Goal: Task Accomplishment & Management: Manage account settings

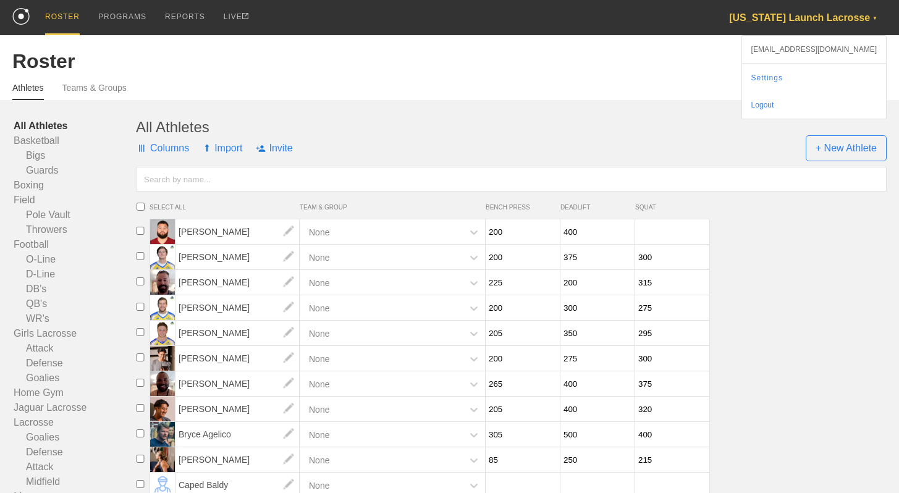
click at [827, 16] on div "Florida Launch Lacrosse ▼" at bounding box center [808, 17] width 158 height 35
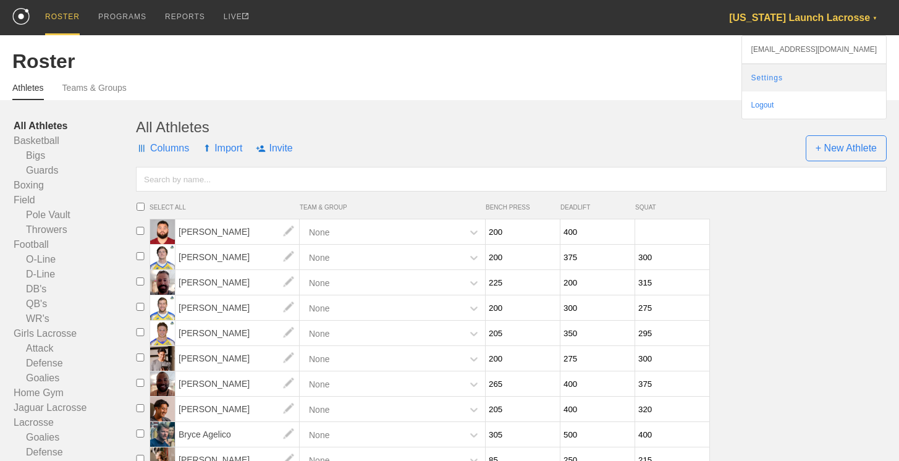
click at [817, 76] on link "Settings" at bounding box center [814, 77] width 144 height 27
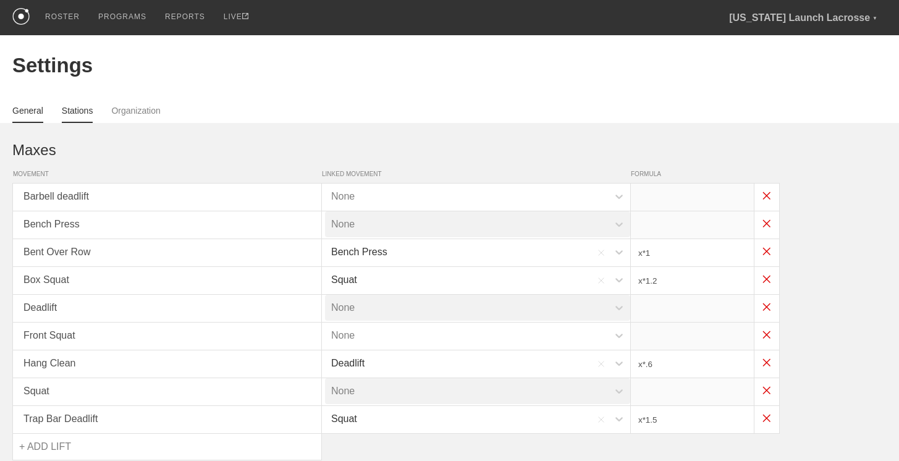
click at [90, 112] on link "Stations" at bounding box center [78, 114] width 32 height 17
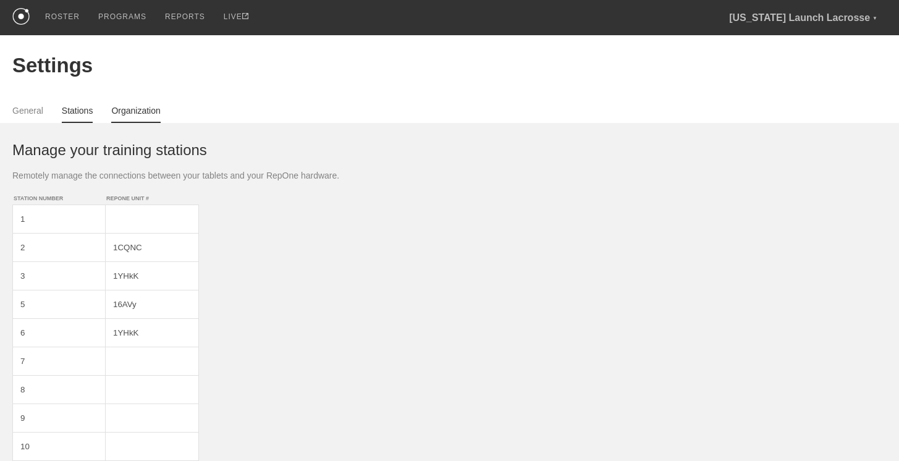
click at [129, 113] on link "Organization" at bounding box center [135, 114] width 49 height 17
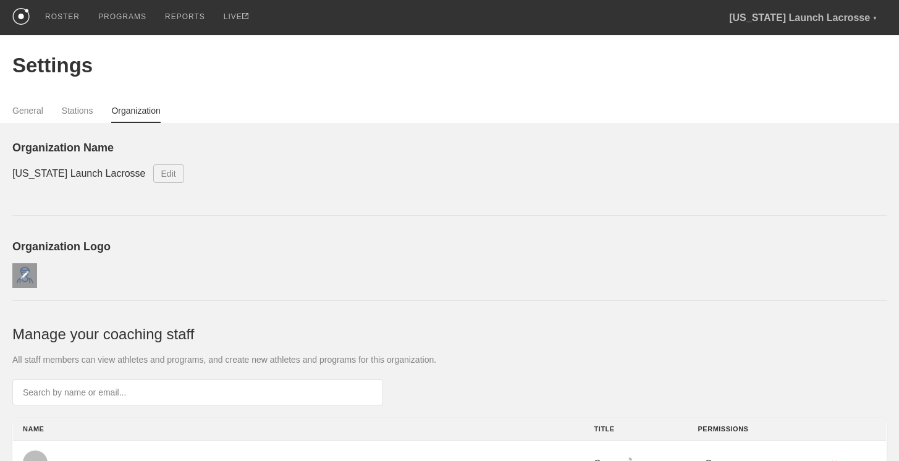
click at [30, 272] on div at bounding box center [24, 275] width 25 height 25
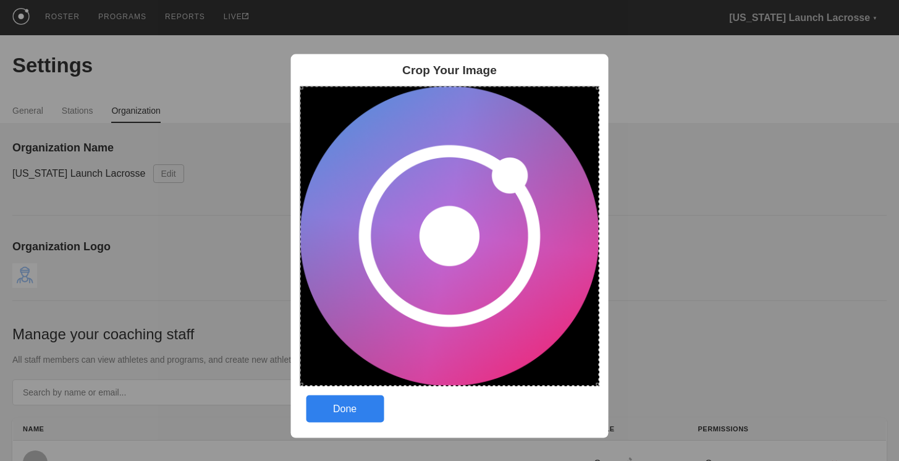
click at [601, 386] on div "Crop Your Image Done" at bounding box center [449, 246] width 318 height 384
click at [369, 400] on div "Done" at bounding box center [345, 408] width 78 height 27
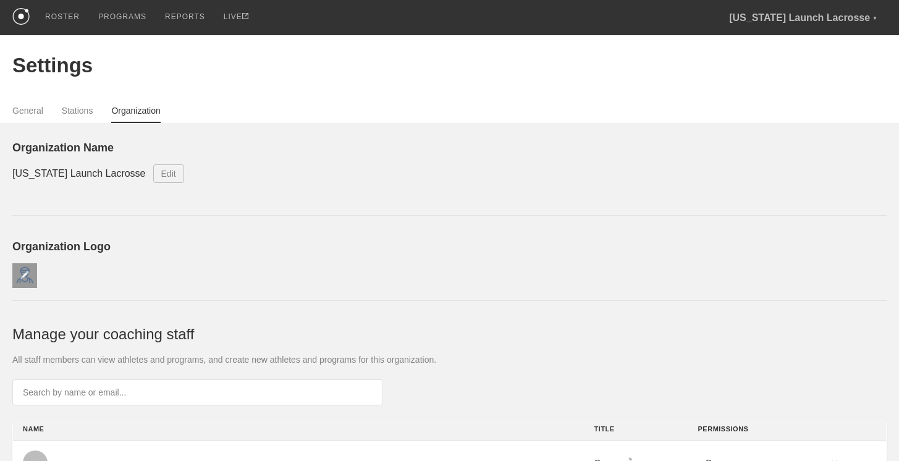
click at [32, 270] on div at bounding box center [24, 275] width 25 height 25
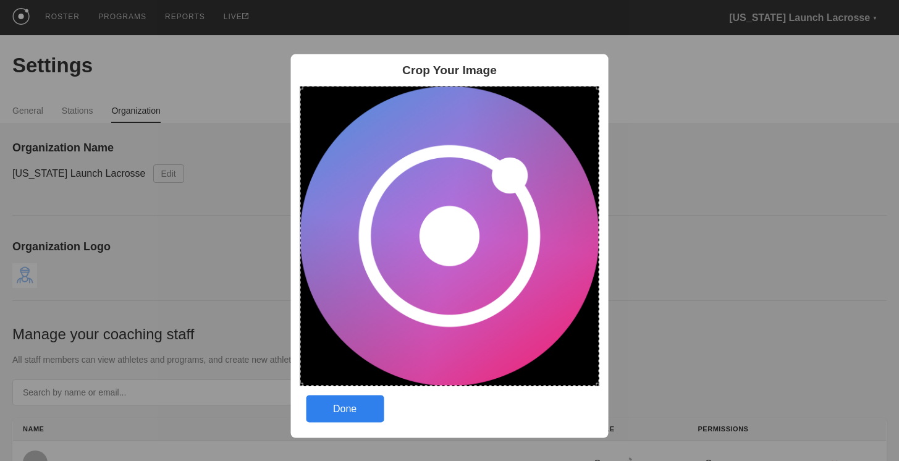
drag, startPoint x: 318, startPoint y: 106, endPoint x: 603, endPoint y: 396, distance: 406.7
click at [603, 396] on div "Crop Your Image Done" at bounding box center [449, 246] width 318 height 384
click at [365, 407] on div "Done" at bounding box center [345, 408] width 78 height 27
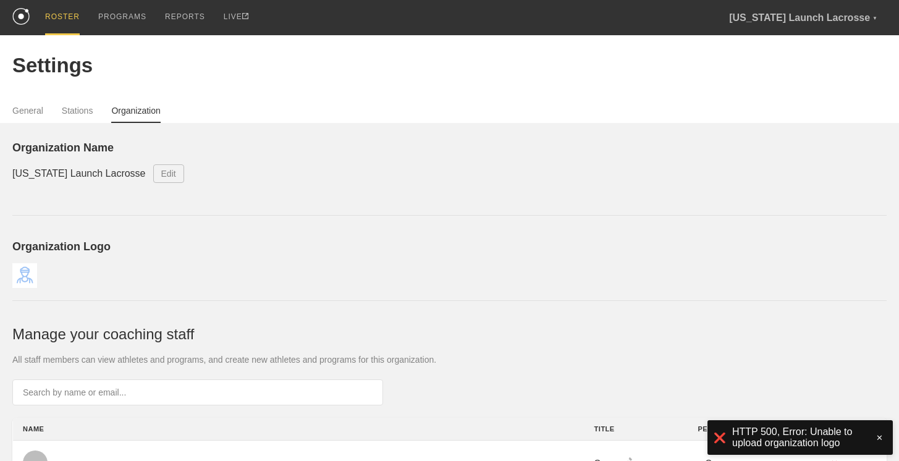
click at [73, 17] on div "ROSTER" at bounding box center [62, 17] width 35 height 35
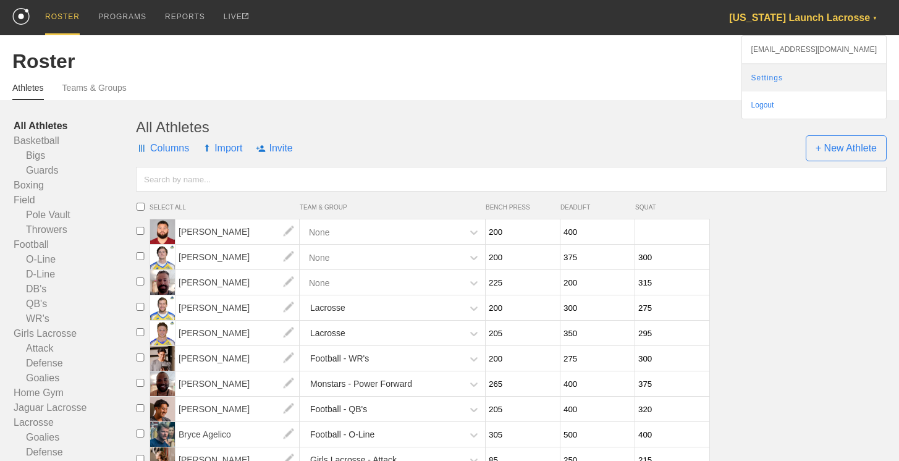
click at [819, 77] on link "Settings" at bounding box center [814, 77] width 144 height 27
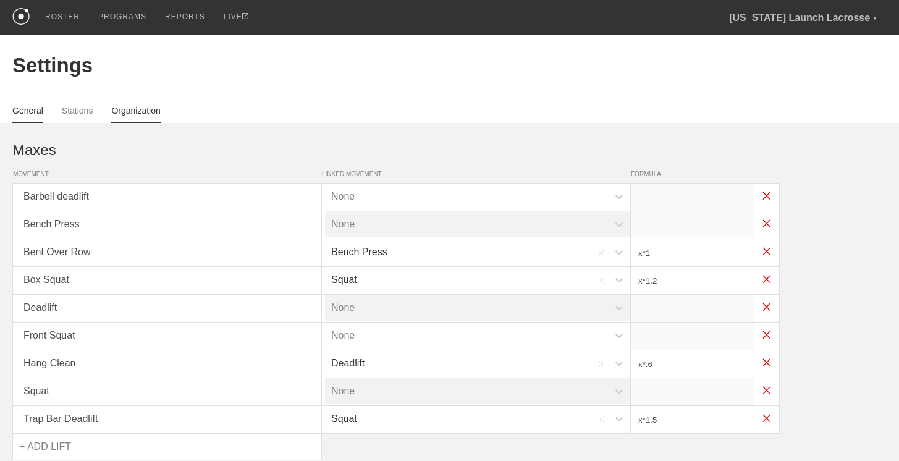
click at [121, 112] on link "Organization" at bounding box center [135, 114] width 49 height 17
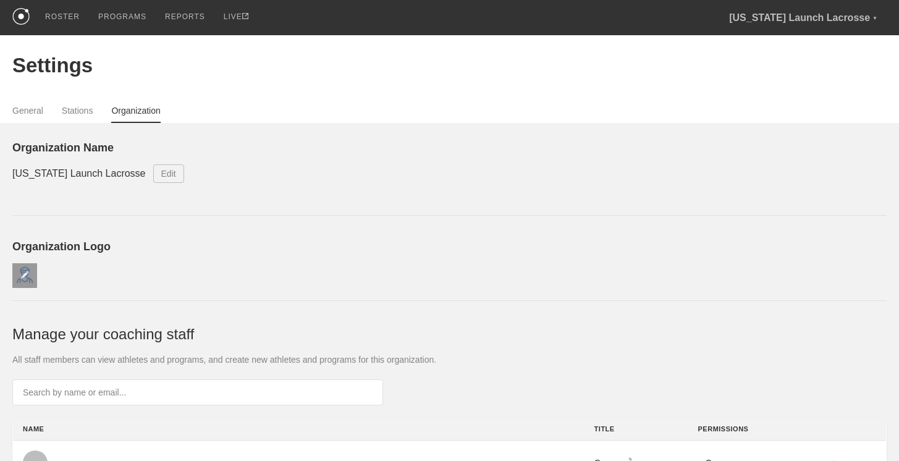
click at [27, 269] on div at bounding box center [24, 275] width 25 height 25
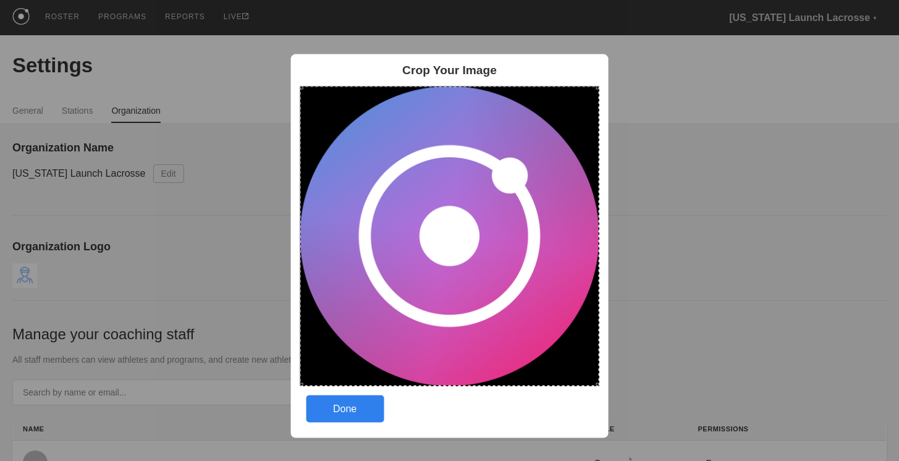
drag, startPoint x: 316, startPoint y: 106, endPoint x: 599, endPoint y: 390, distance: 401.0
click at [599, 390] on div "Crop Your Image Done" at bounding box center [449, 246] width 318 height 384
click at [366, 413] on div "Done" at bounding box center [345, 408] width 78 height 27
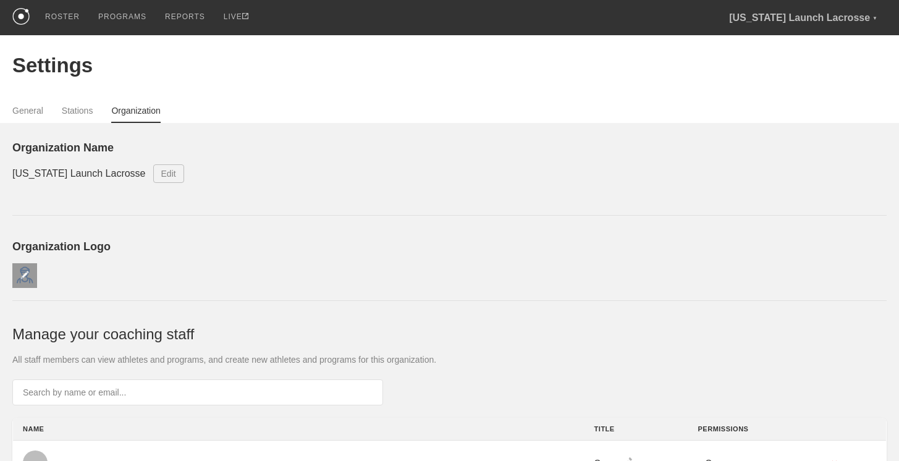
click at [27, 271] on img at bounding box center [24, 275] width 9 height 9
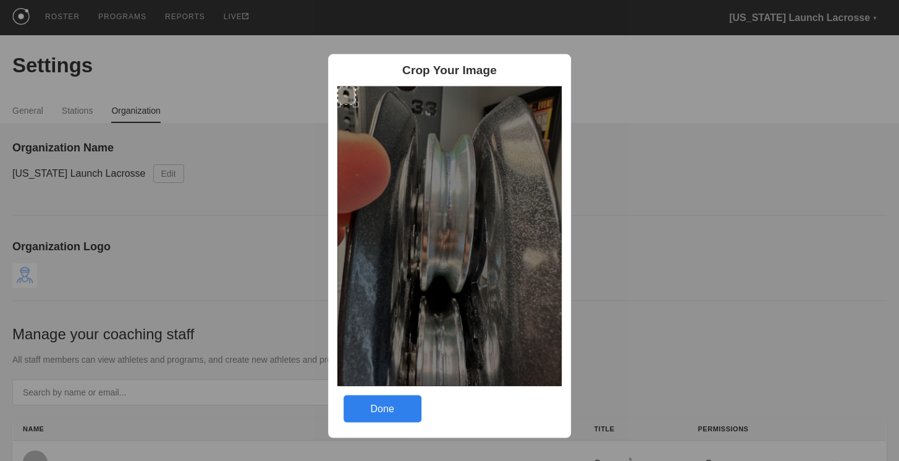
drag, startPoint x: 415, startPoint y: 198, endPoint x: 500, endPoint y: 282, distance: 120.1
click at [500, 282] on img at bounding box center [449, 236] width 225 height 300
drag, startPoint x: 389, startPoint y: 211, endPoint x: 431, endPoint y: 234, distance: 47.5
click at [431, 234] on img at bounding box center [449, 236] width 225 height 300
click at [390, 412] on div "Done" at bounding box center [383, 408] width 78 height 27
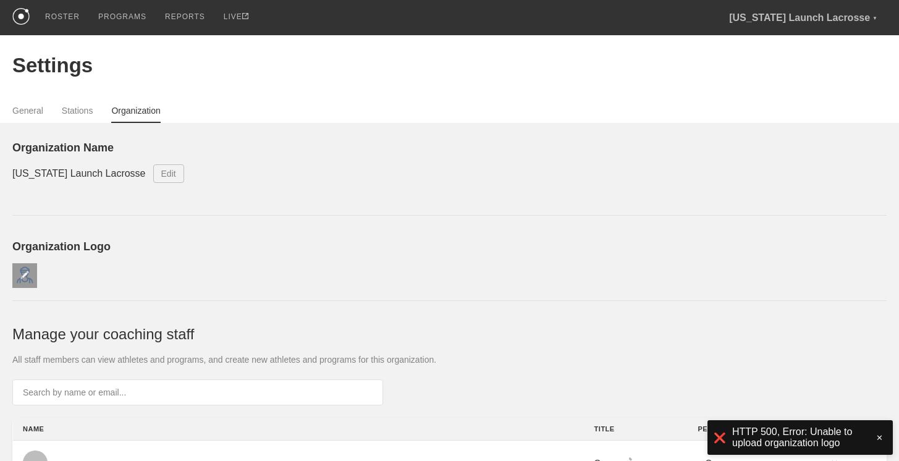
click at [23, 272] on img at bounding box center [24, 275] width 9 height 9
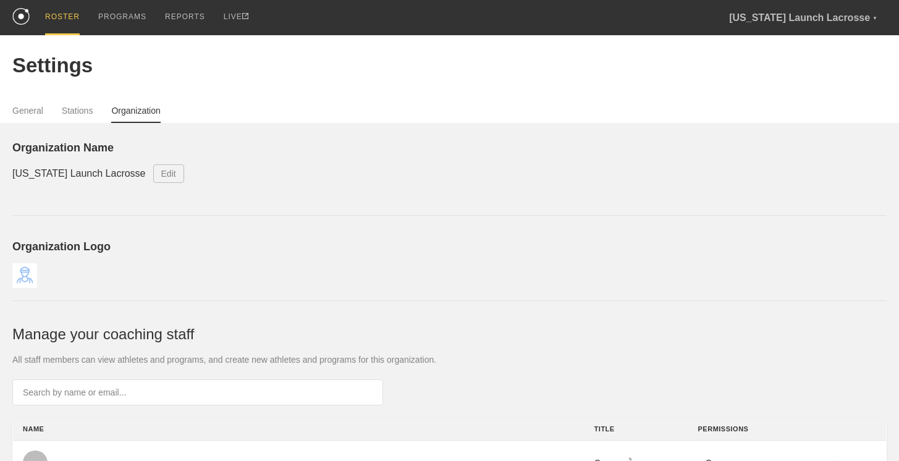
click at [69, 18] on div "ROSTER" at bounding box center [62, 17] width 35 height 35
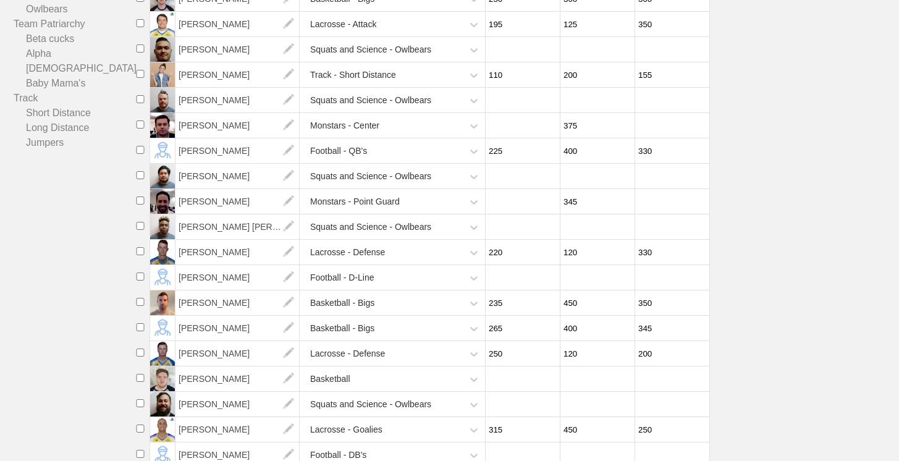
scroll to position [1006, 0]
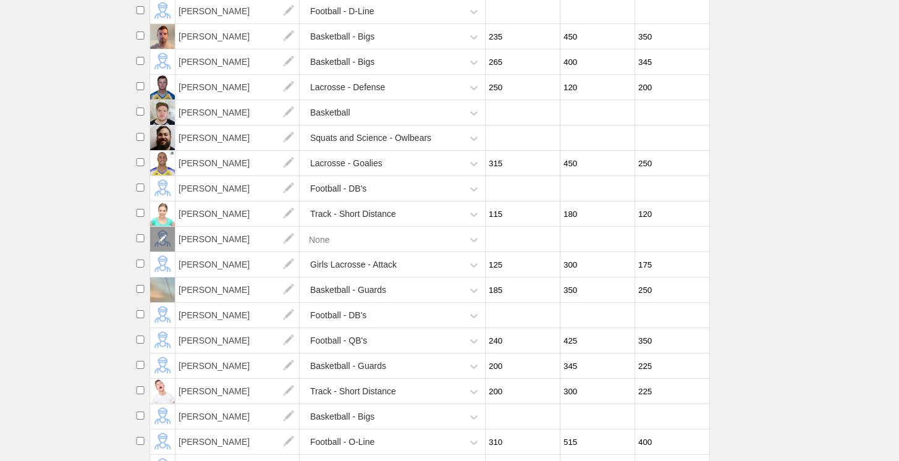
click at [174, 251] on div at bounding box center [162, 239] width 25 height 25
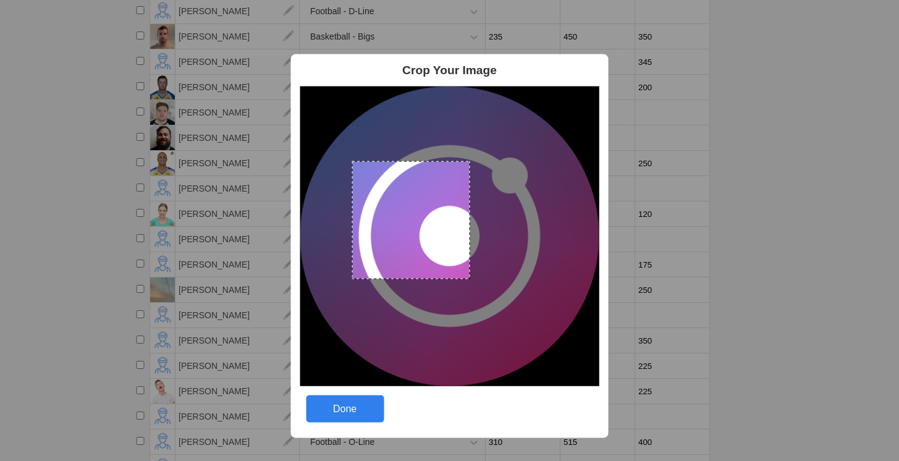
drag, startPoint x: 352, startPoint y: 161, endPoint x: 483, endPoint y: 269, distance: 169.4
click at [483, 269] on img at bounding box center [450, 236] width 300 height 300
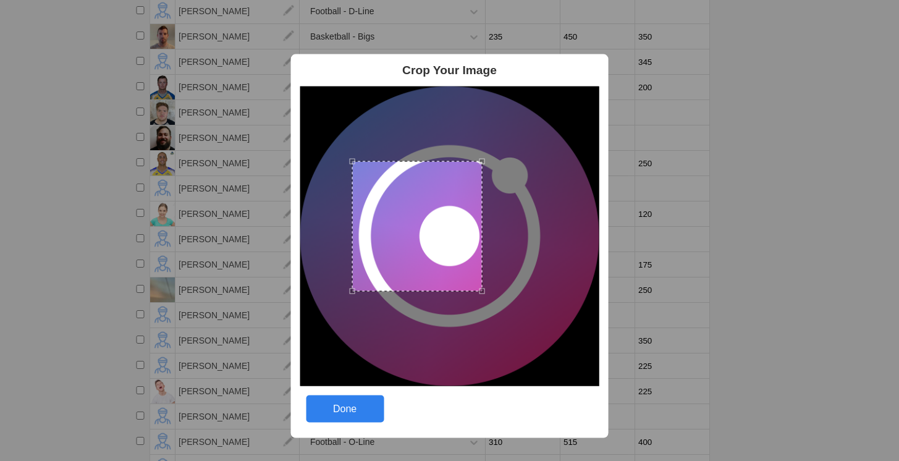
click at [359, 410] on div "Done" at bounding box center [345, 408] width 78 height 27
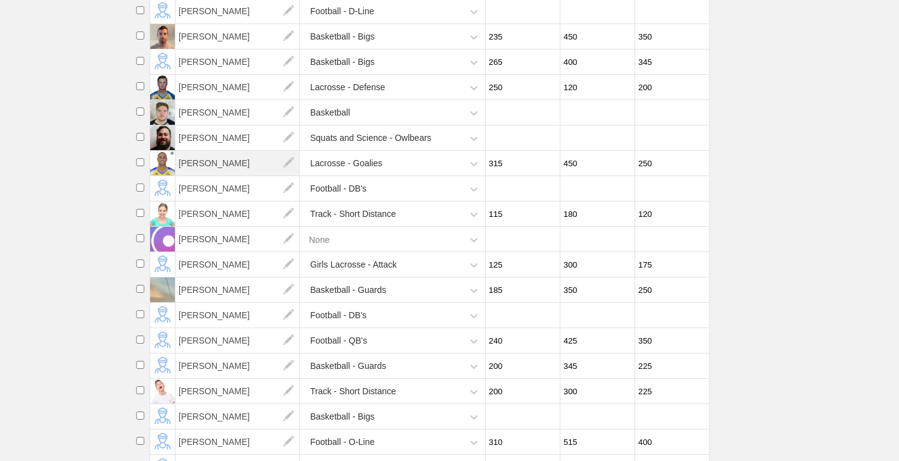
scroll to position [0, 0]
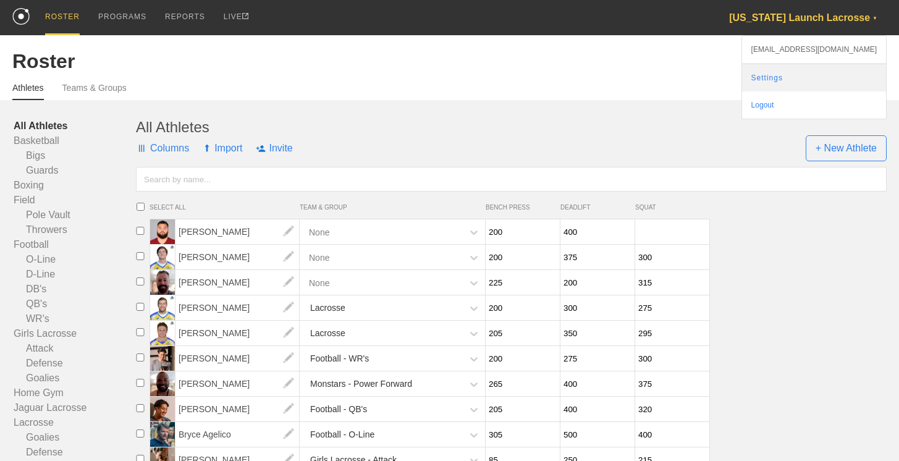
click at [815, 72] on link "Settings" at bounding box center [814, 77] width 144 height 27
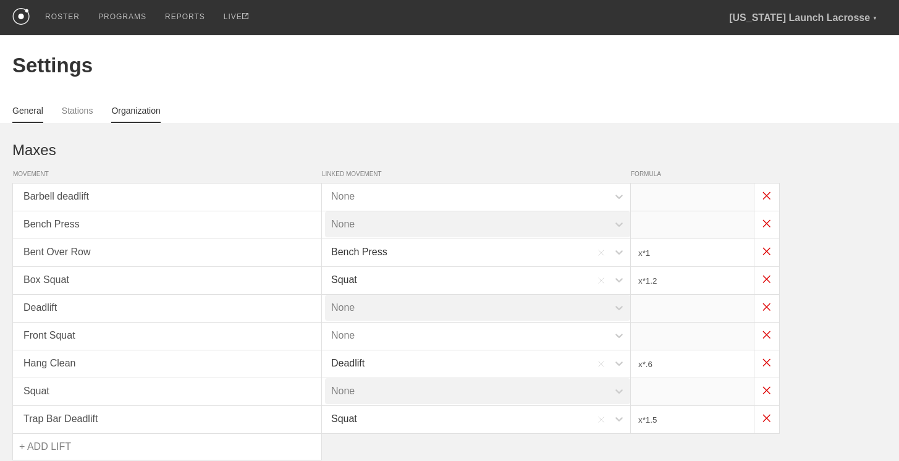
click at [126, 106] on link "Organization" at bounding box center [135, 114] width 49 height 17
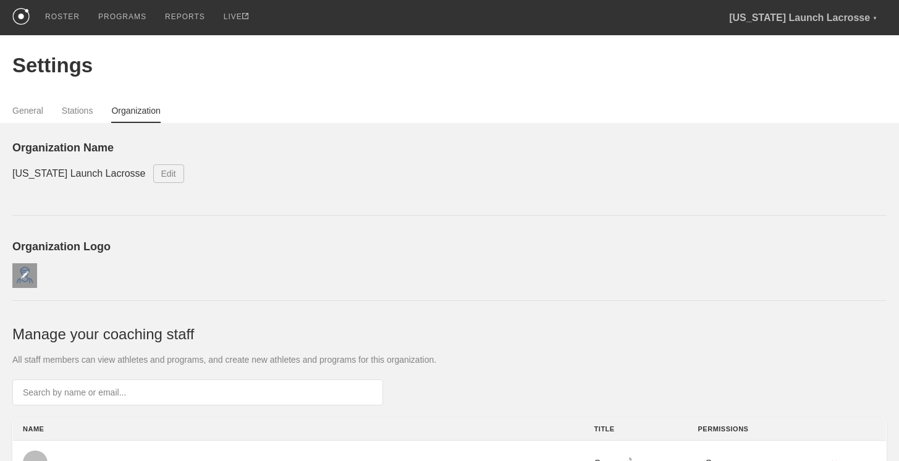
click at [21, 274] on img at bounding box center [24, 275] width 9 height 9
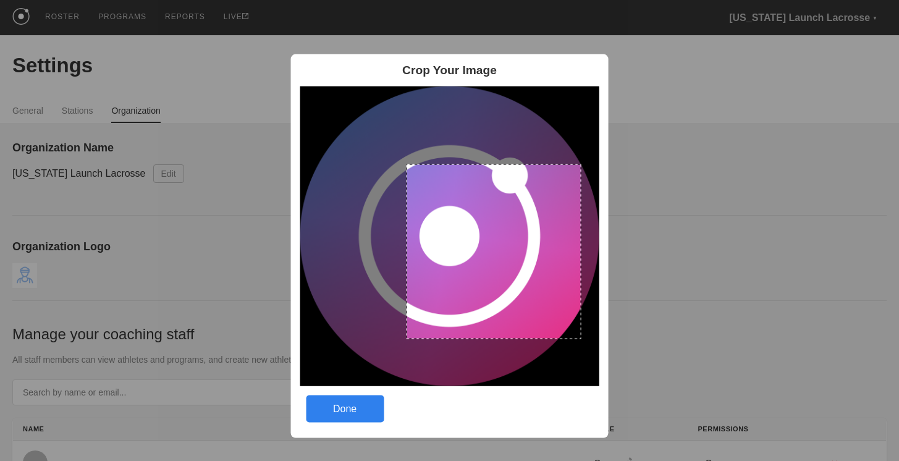
drag, startPoint x: 407, startPoint y: 164, endPoint x: 588, endPoint y: 352, distance: 260.8
click at [588, 352] on img at bounding box center [450, 236] width 300 height 300
click at [345, 400] on div "Done" at bounding box center [345, 408] width 78 height 27
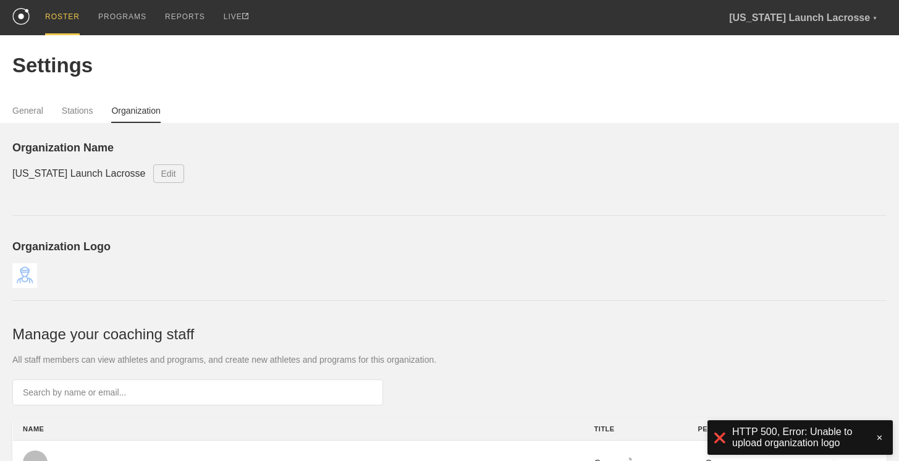
click at [57, 15] on div "ROSTER" at bounding box center [62, 17] width 35 height 35
